Goal: Task Accomplishment & Management: Manage account settings

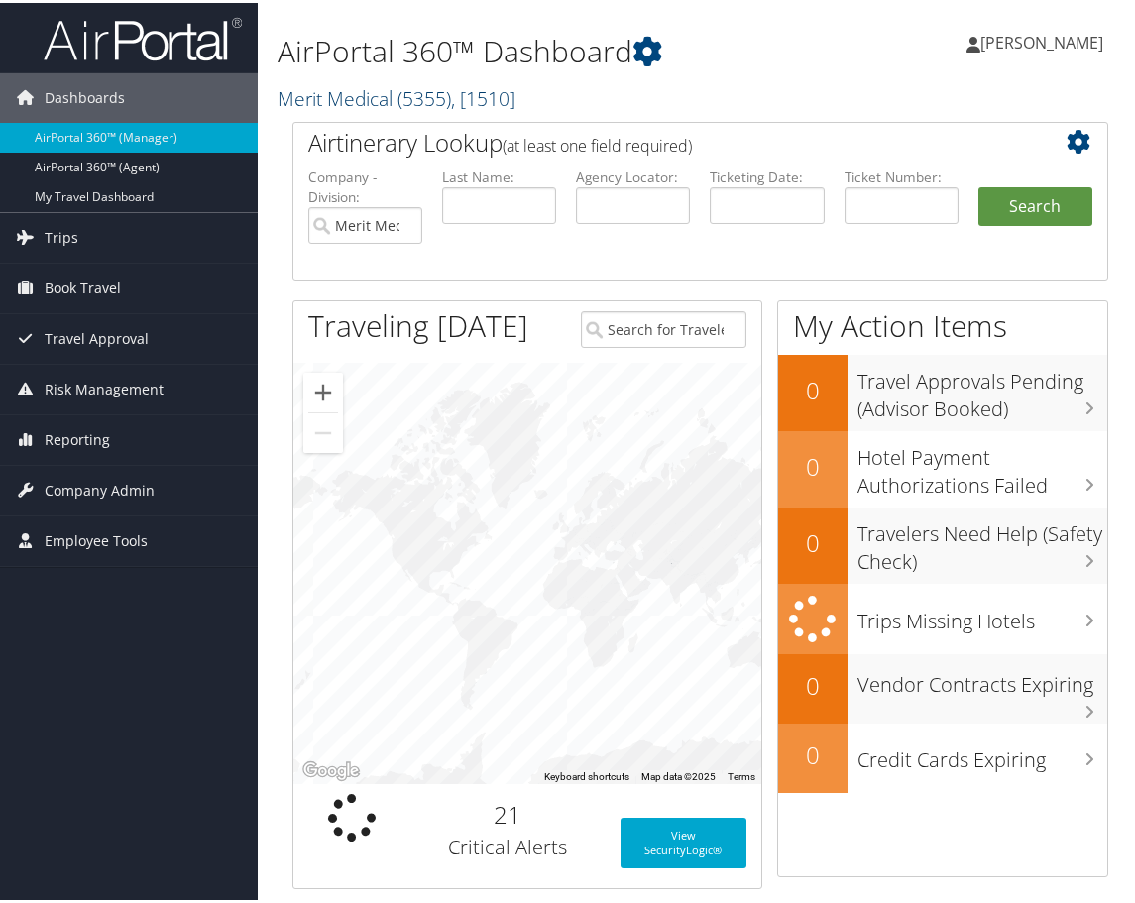
click at [413, 96] on span "( 5355 )" at bounding box center [424, 95] width 54 height 27
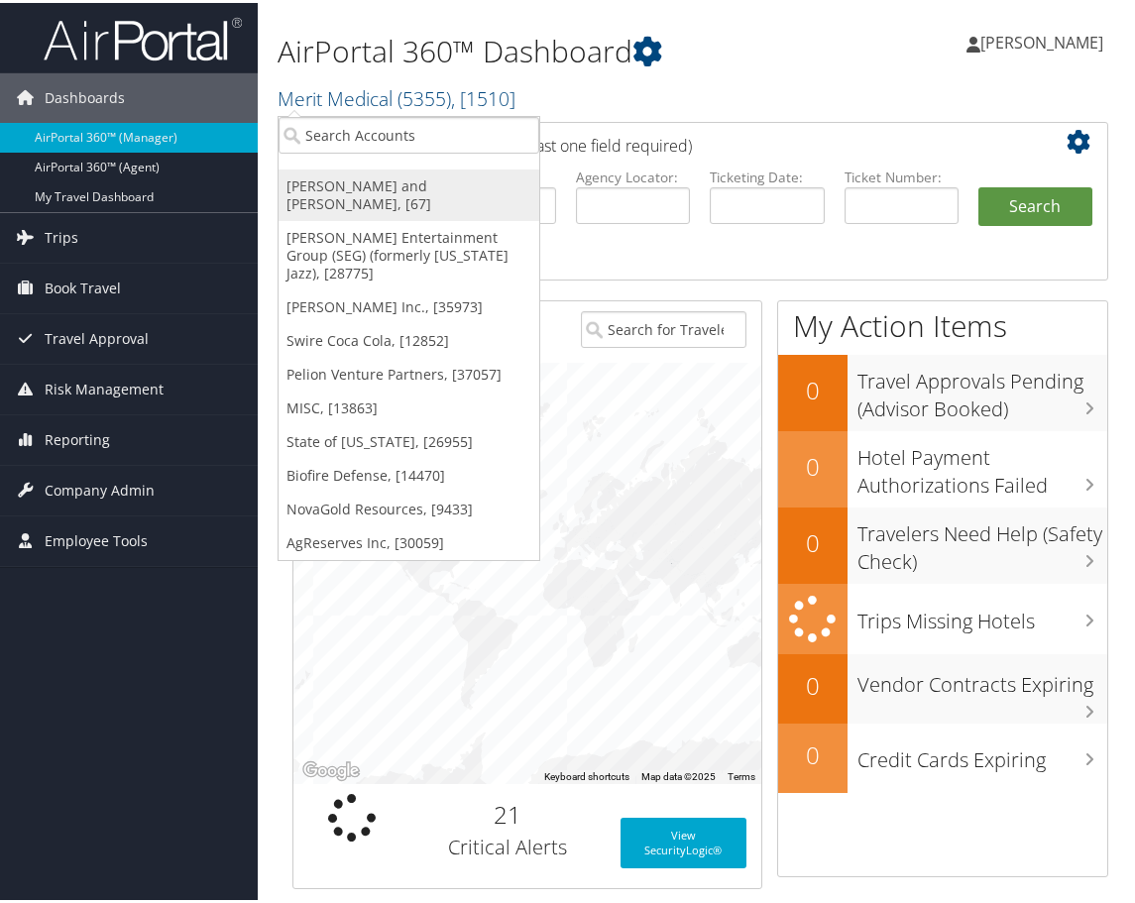
click at [351, 189] on link "Parsons Behle and Latimer, [67]" at bounding box center [408, 192] width 261 height 52
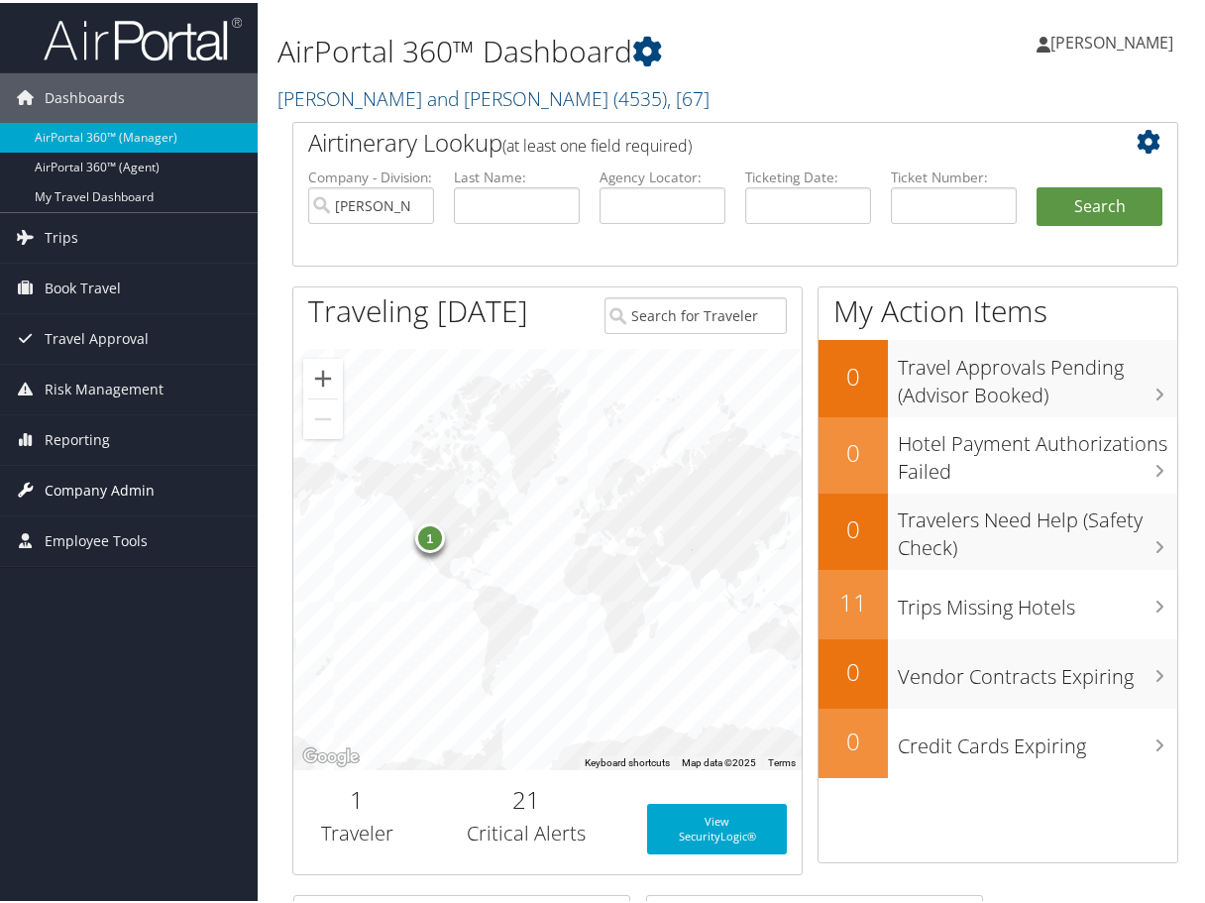
click at [128, 490] on span "Company Admin" at bounding box center [100, 488] width 110 height 50
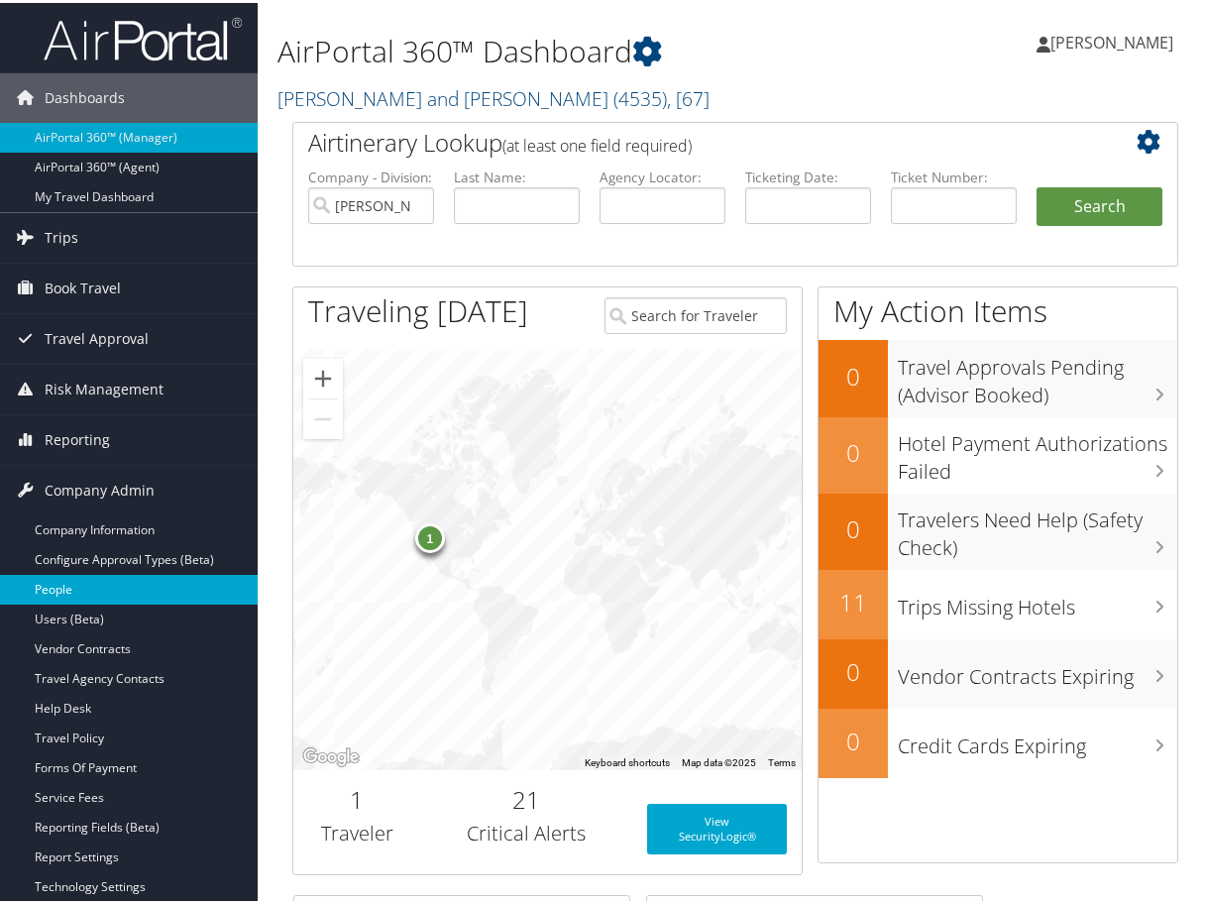
click at [75, 586] on link "People" at bounding box center [129, 587] width 258 height 30
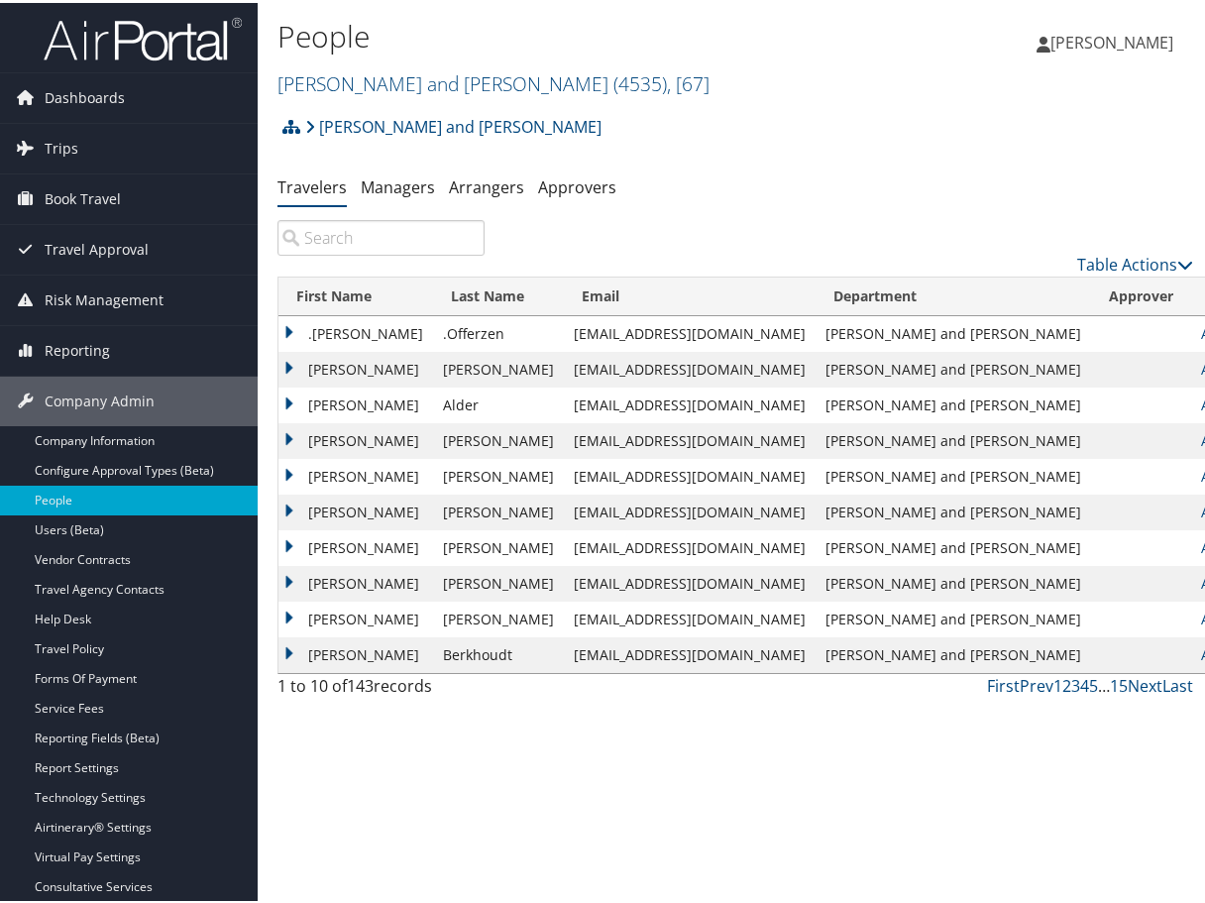
click at [332, 231] on input "search" at bounding box center [380, 235] width 207 height 36
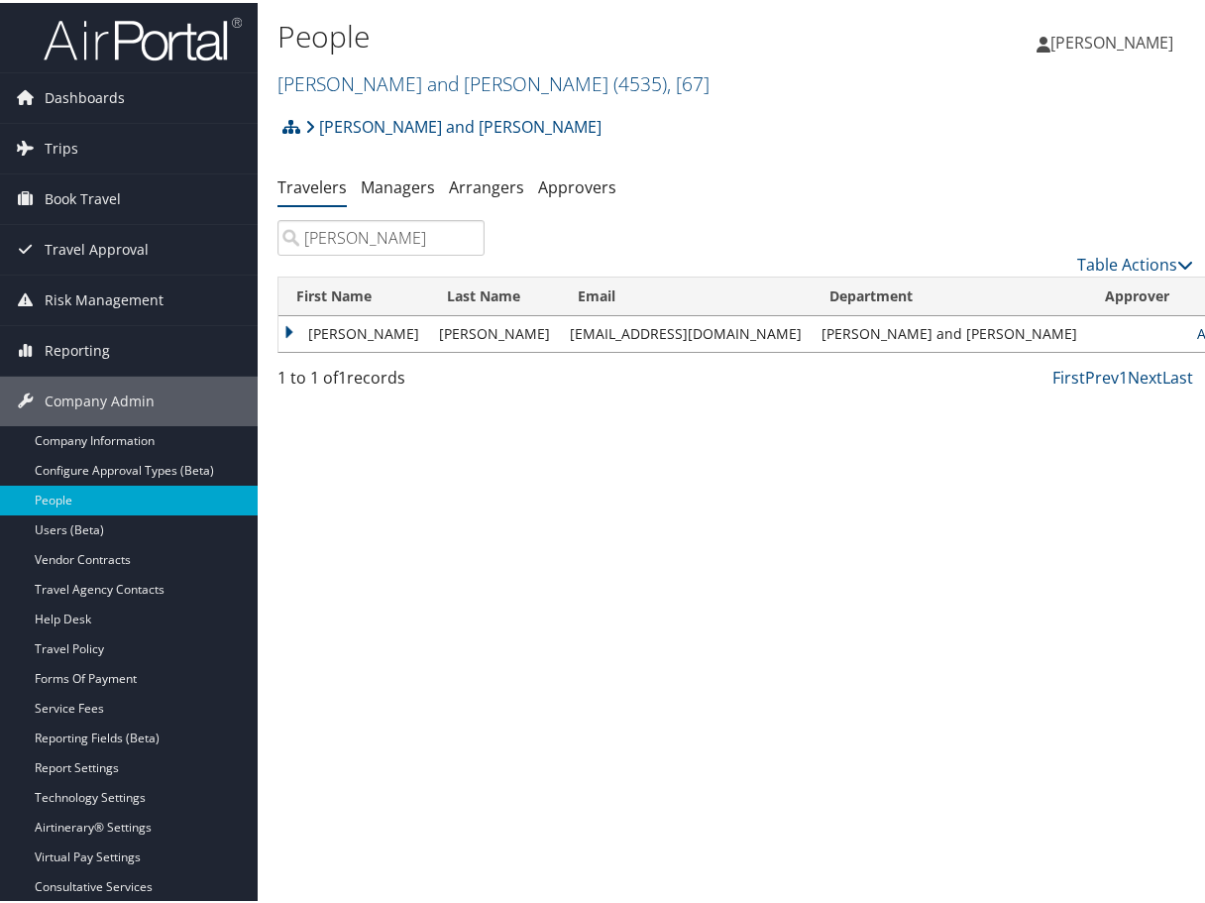
type input "[PERSON_NAME]"
click at [1197, 327] on link "Actions" at bounding box center [1228, 330] width 62 height 19
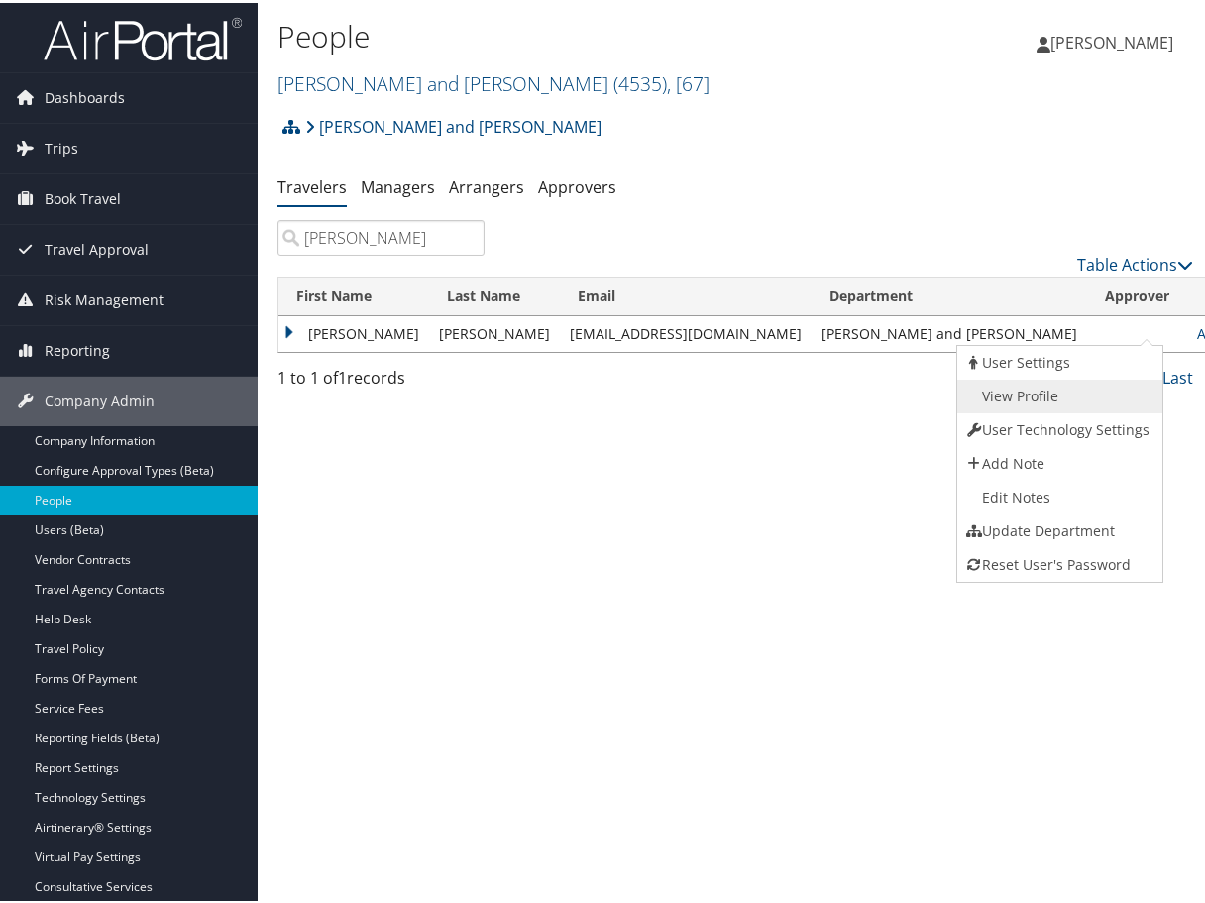
click at [1012, 383] on link "View Profile" at bounding box center [1057, 394] width 201 height 34
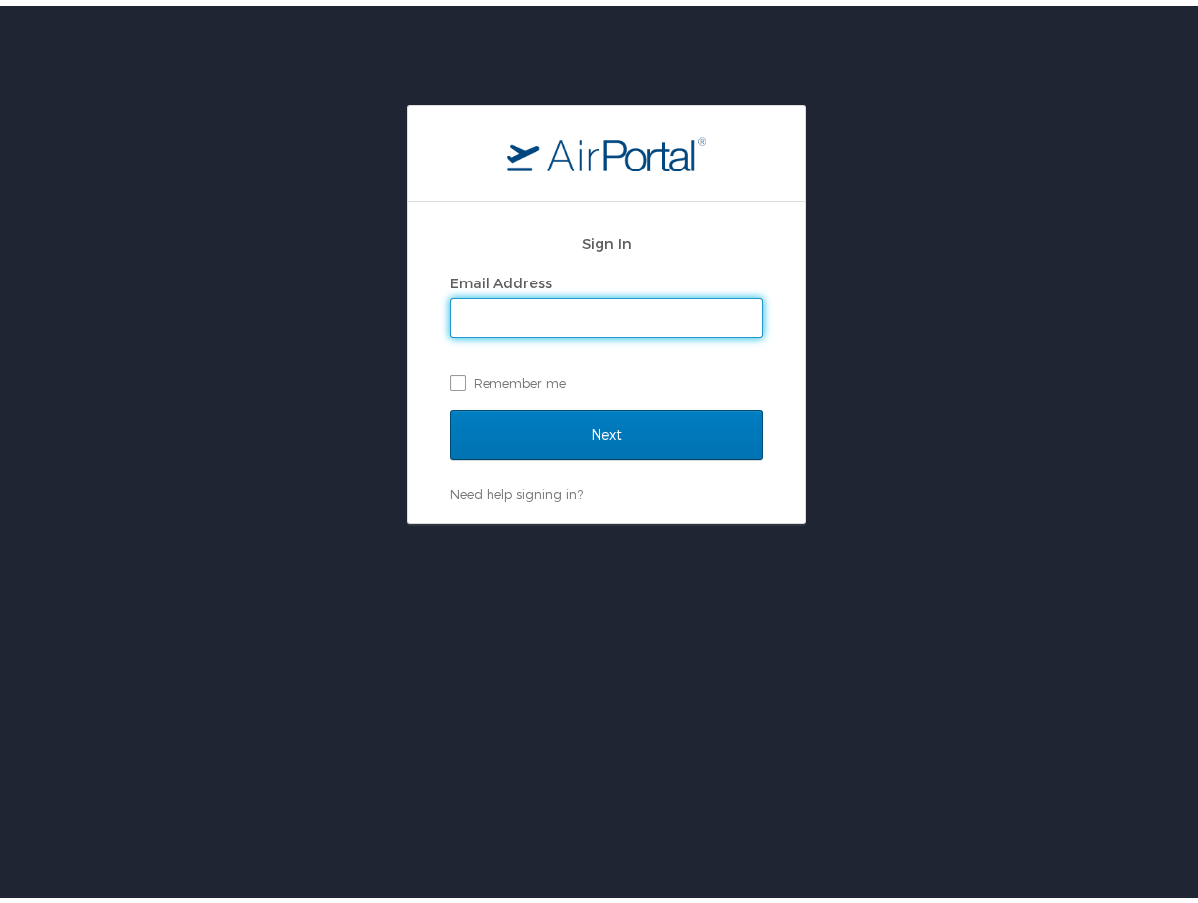
type input "[PERSON_NAME][DOMAIN_NAME][EMAIL_ADDRESS][PERSON_NAME][DOMAIN_NAME]"
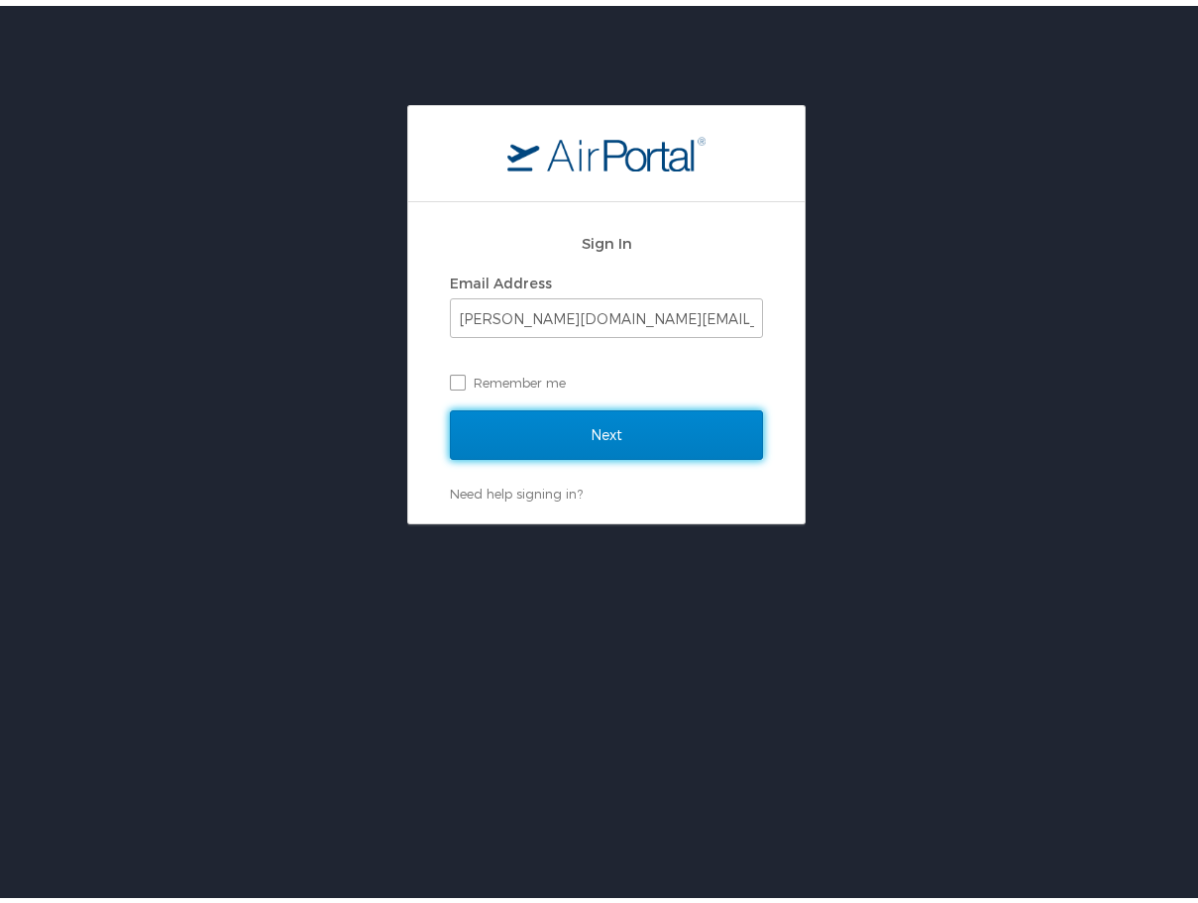
click at [605, 427] on input "Next" at bounding box center [606, 429] width 313 height 50
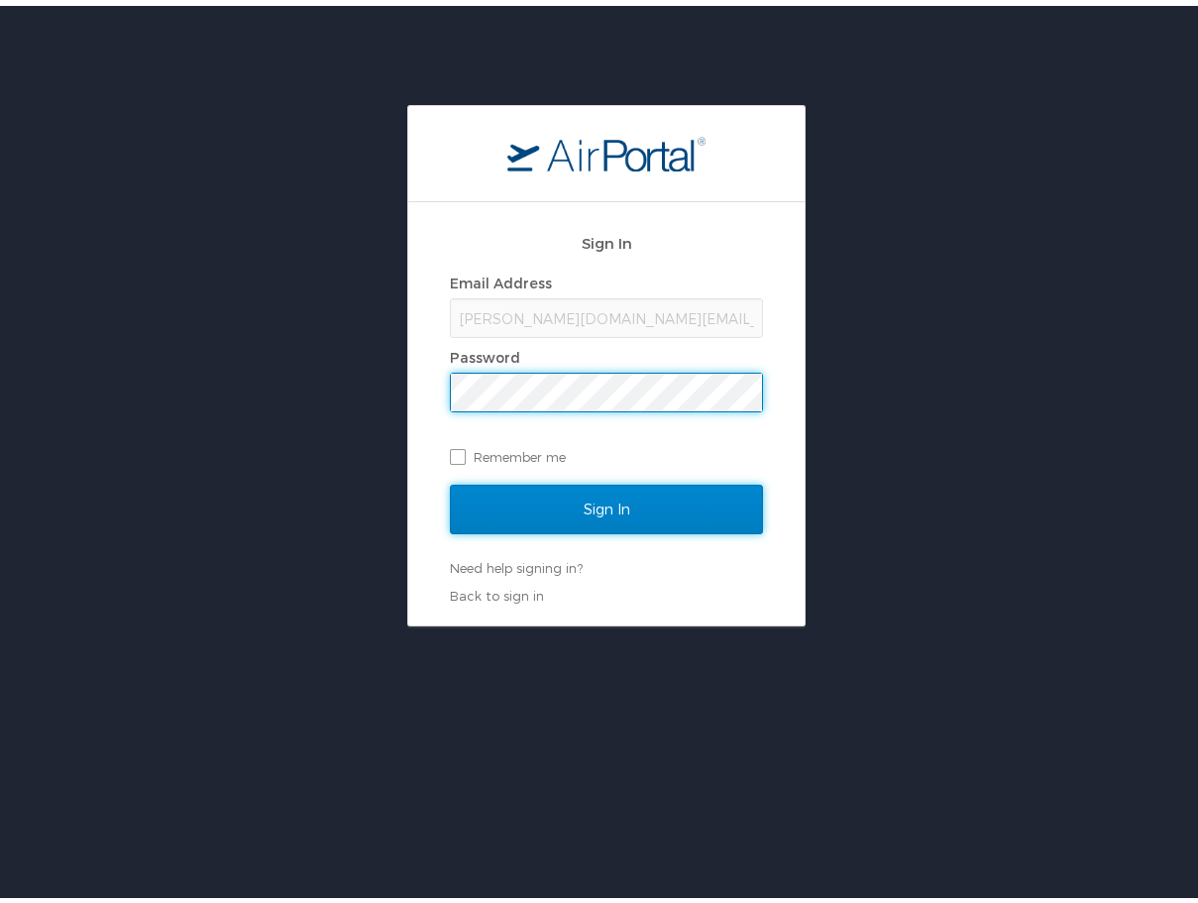
click at [666, 498] on input "Sign In" at bounding box center [606, 504] width 313 height 50
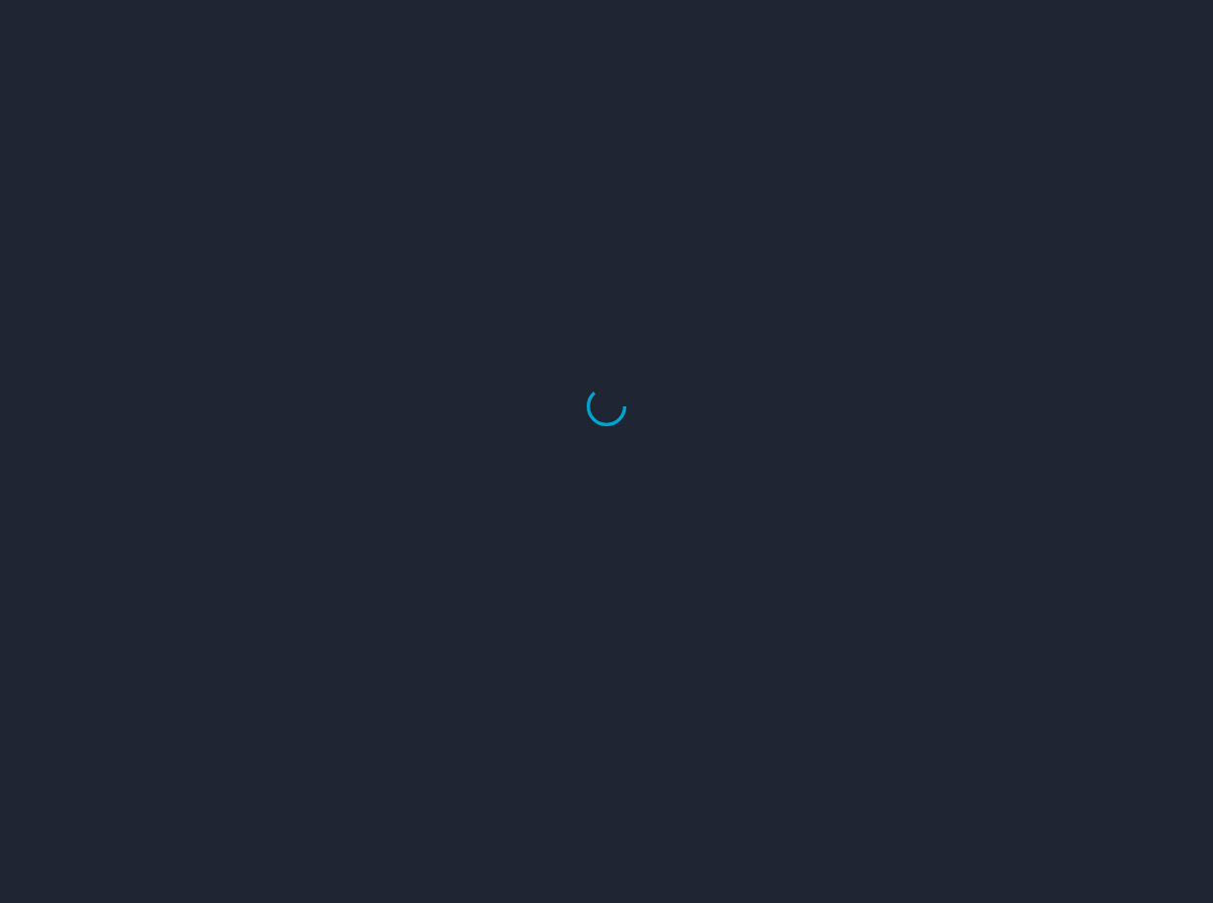
select select "US"
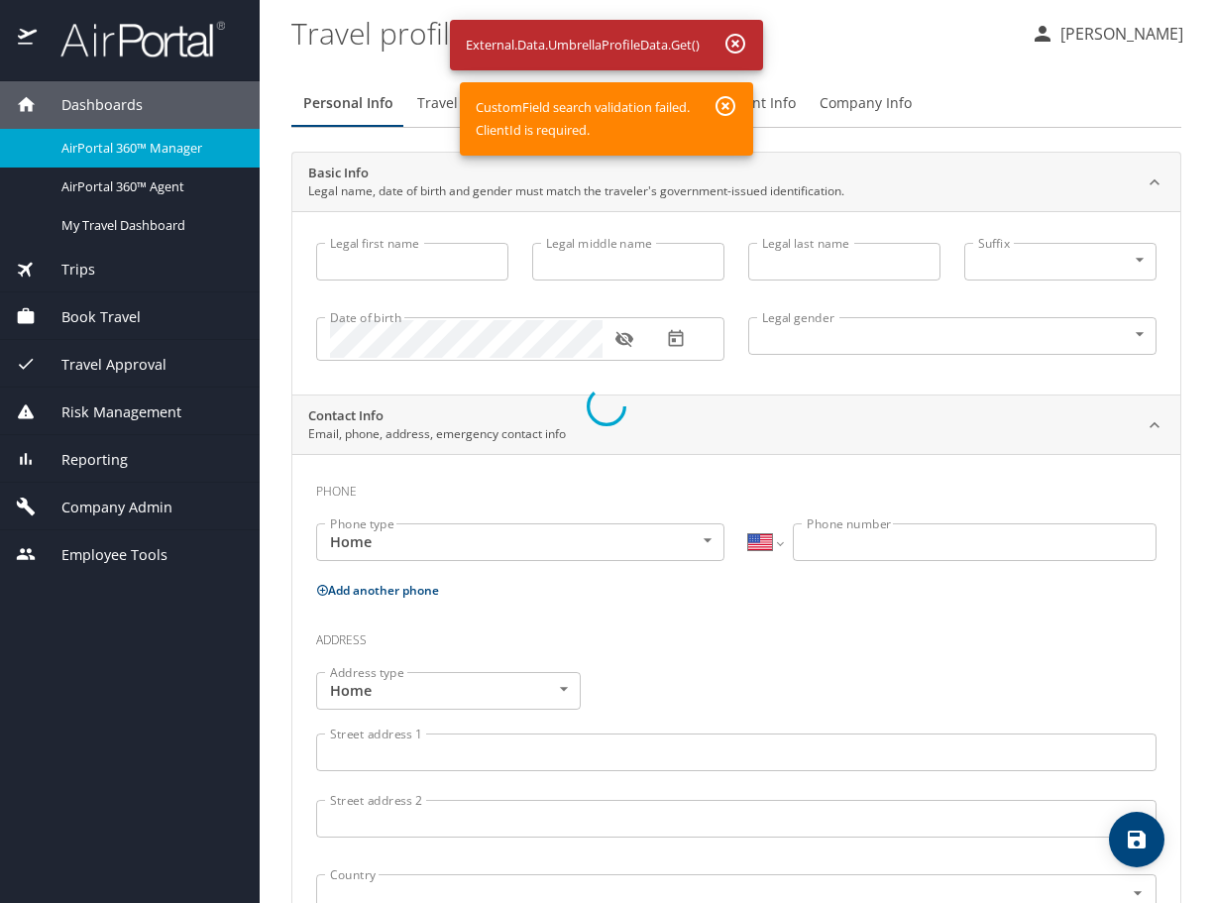
click at [723, 108] on div at bounding box center [606, 406] width 1213 height 993
click at [735, 35] on div at bounding box center [606, 406] width 1213 height 993
click at [110, 552] on div at bounding box center [606, 406] width 1213 height 993
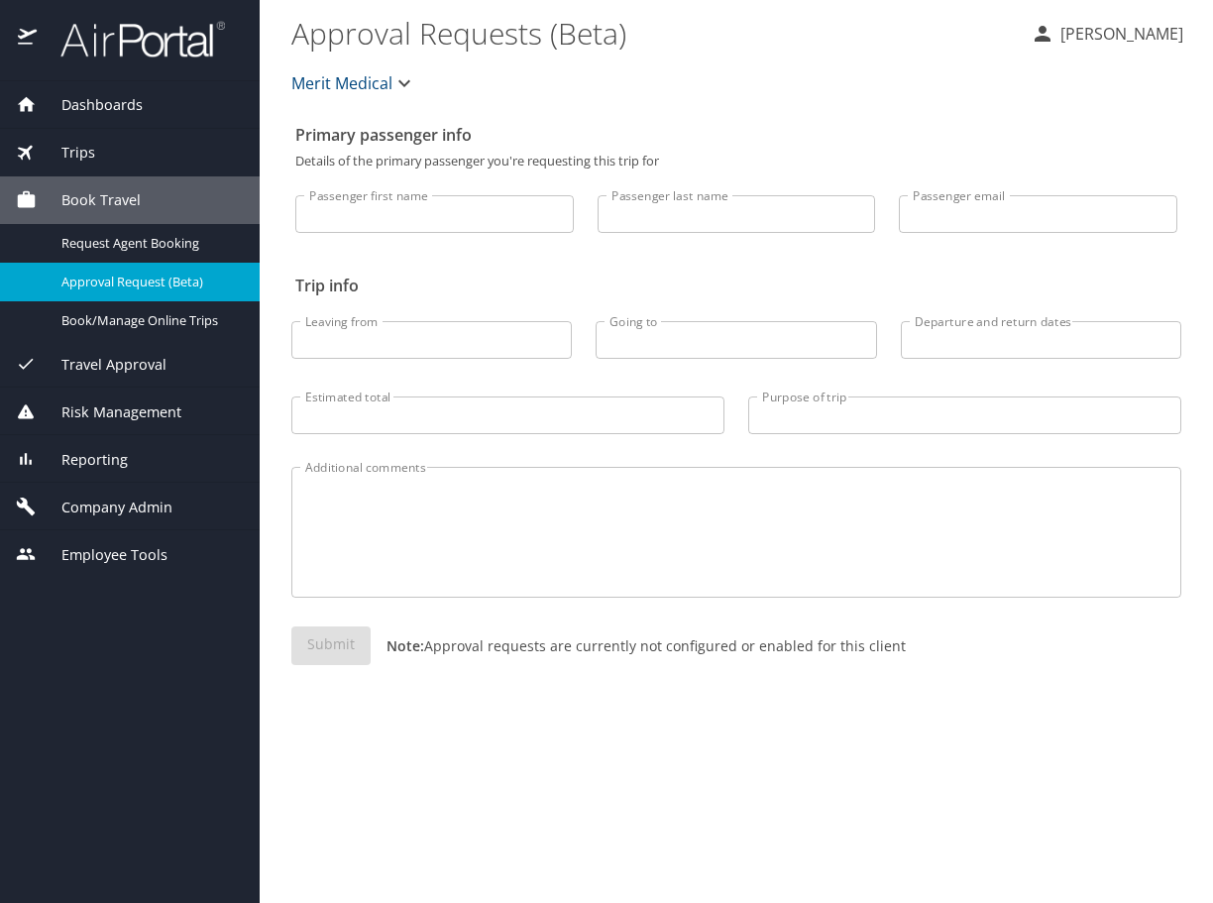
click at [126, 560] on span "Employee Tools" at bounding box center [102, 555] width 131 height 22
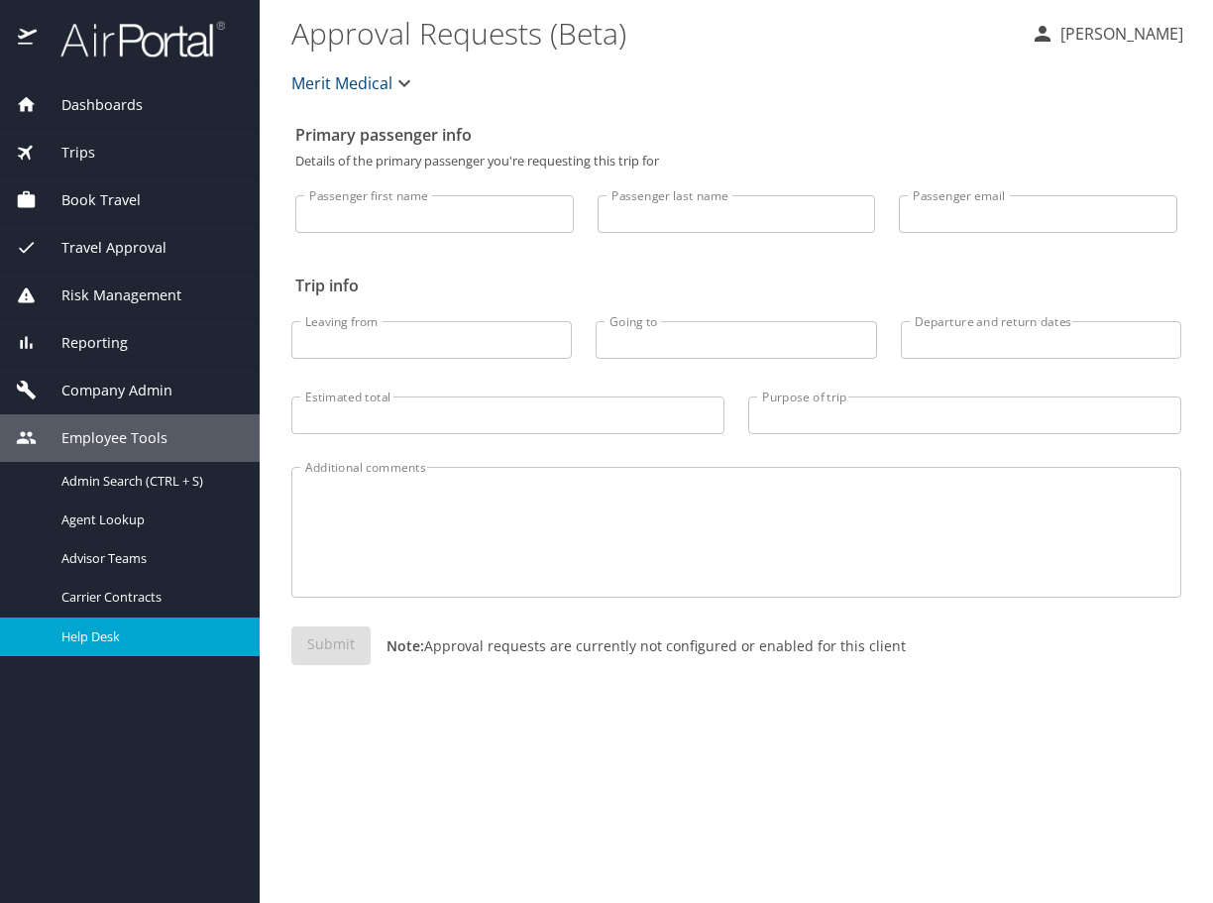
click at [108, 643] on span "Help Desk" at bounding box center [148, 636] width 174 height 19
